Goal: Information Seeking & Learning: Learn about a topic

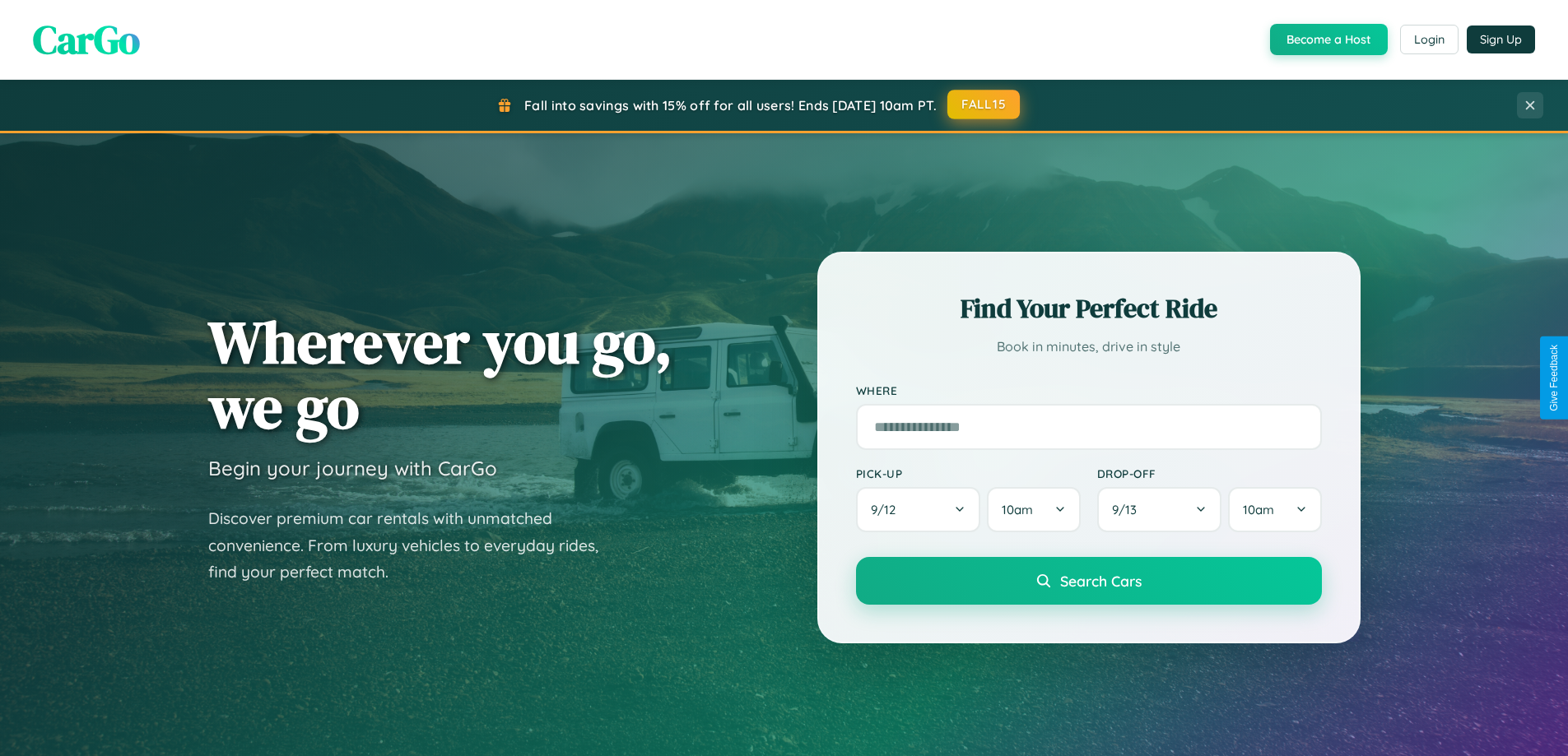
click at [984, 104] on button "FALL15" at bounding box center [983, 104] width 72 height 29
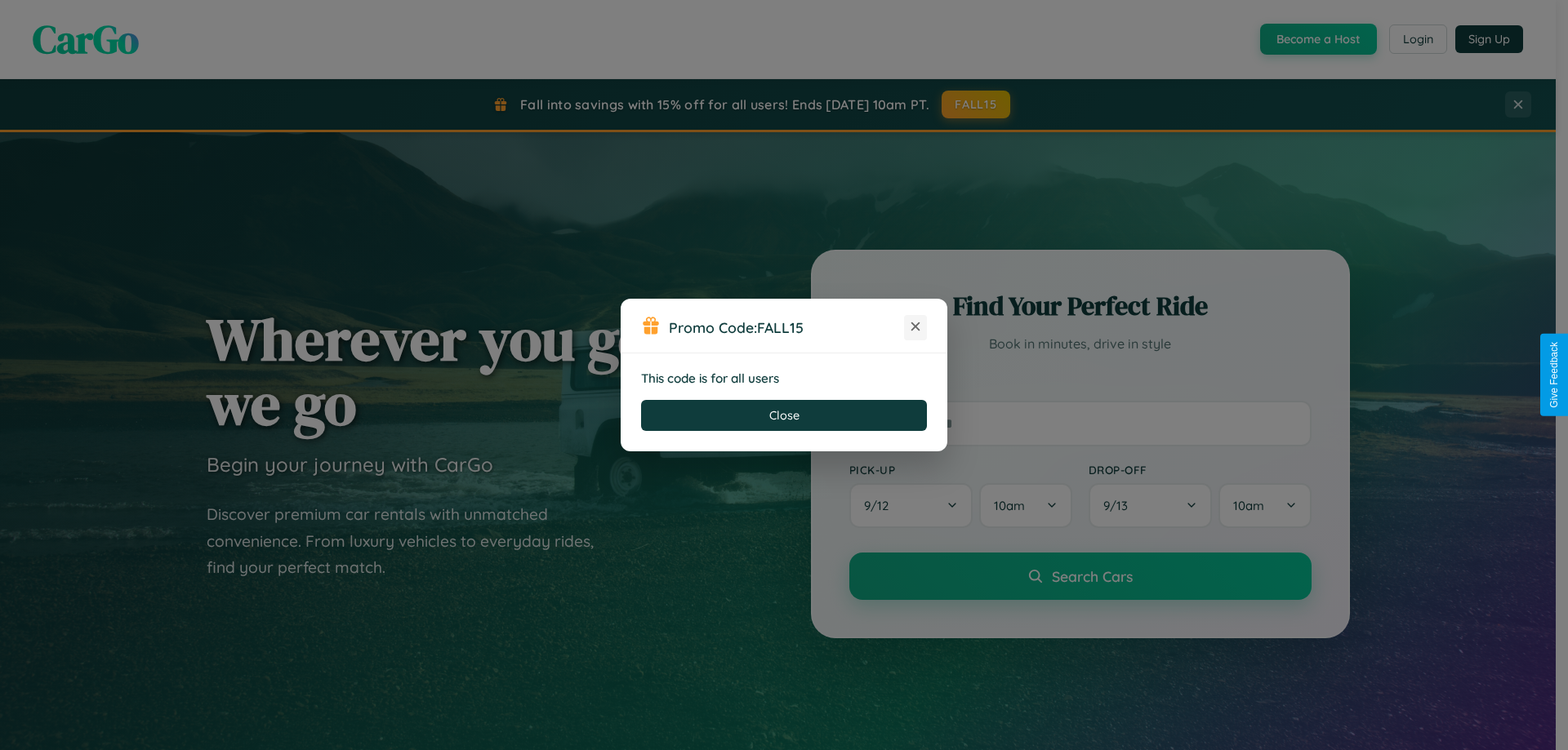
click at [916, 328] on icon at bounding box center [915, 327] width 16 height 16
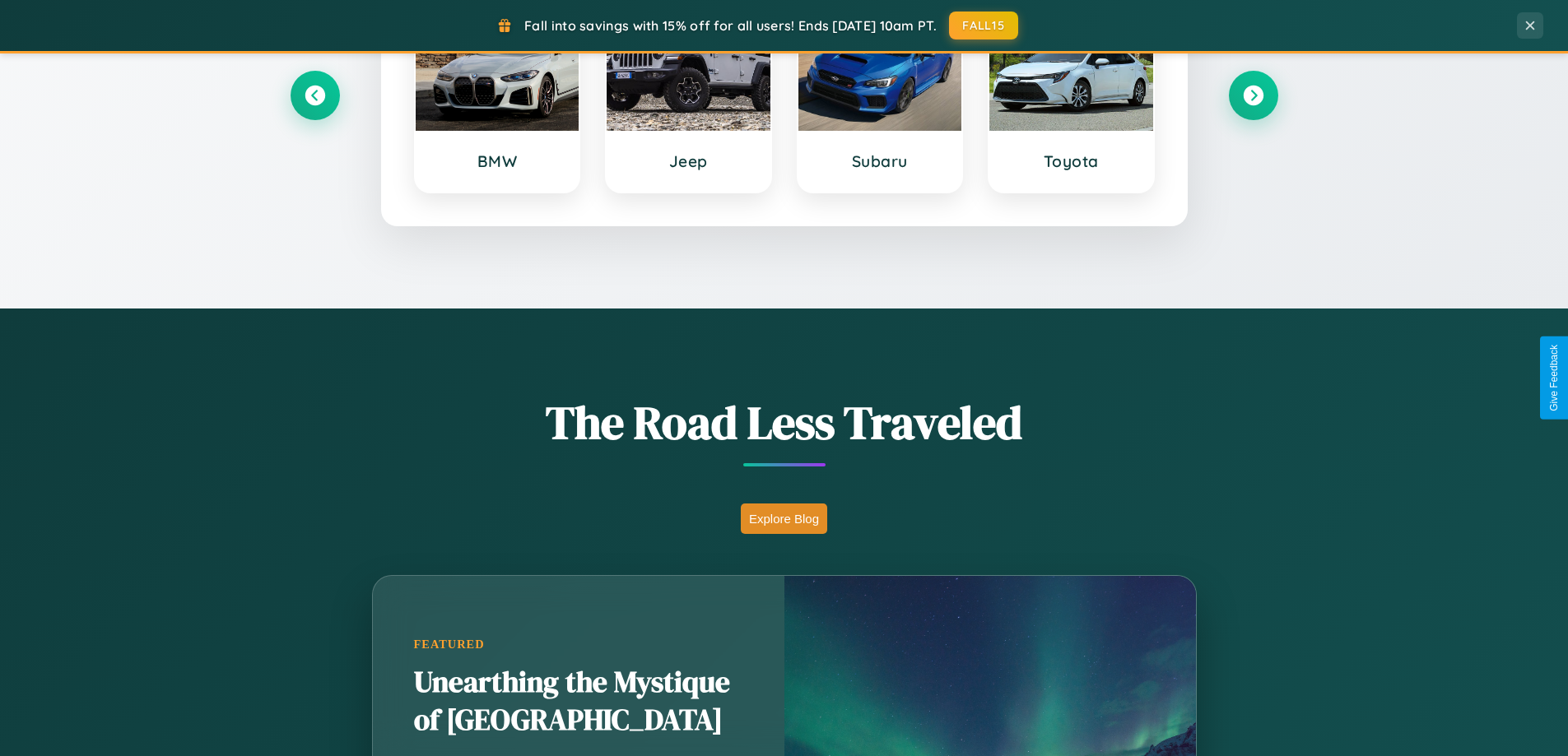
scroll to position [1133, 0]
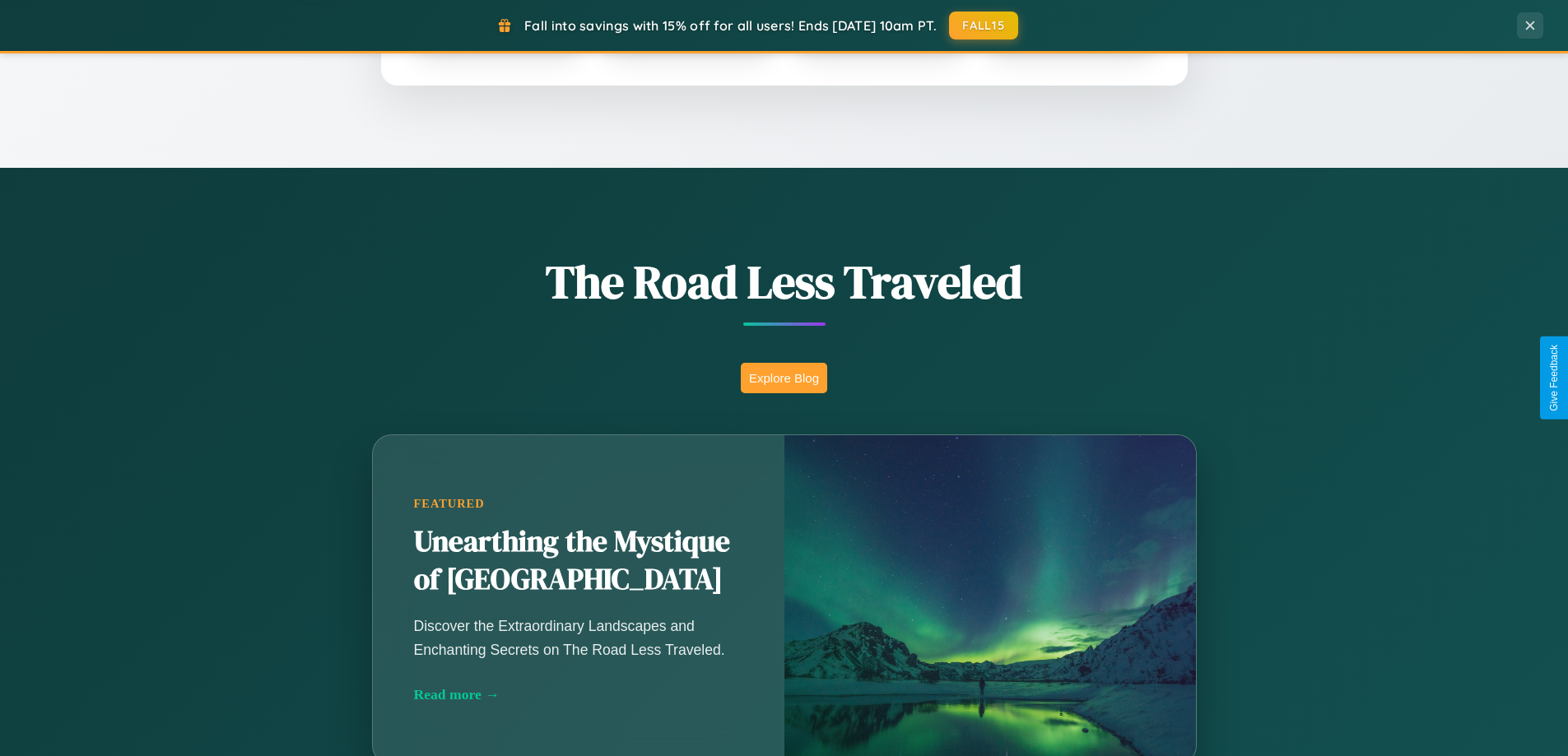
click at [784, 378] on button "Explore Blog" at bounding box center [784, 378] width 87 height 30
